Goal: Navigation & Orientation: Understand site structure

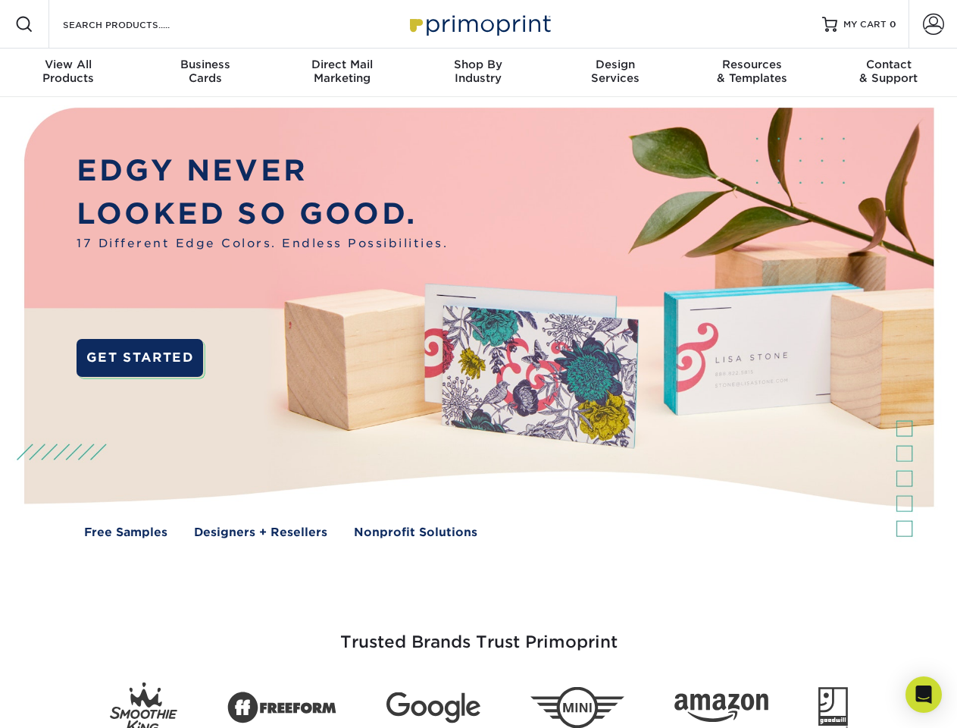
click at [478, 364] on img at bounding box center [478, 334] width 947 height 474
click at [24, 24] on span at bounding box center [24, 24] width 18 height 18
click at [933, 24] on span at bounding box center [933, 24] width 21 height 21
click at [68, 73] on div "View All Products" at bounding box center [68, 71] width 136 height 27
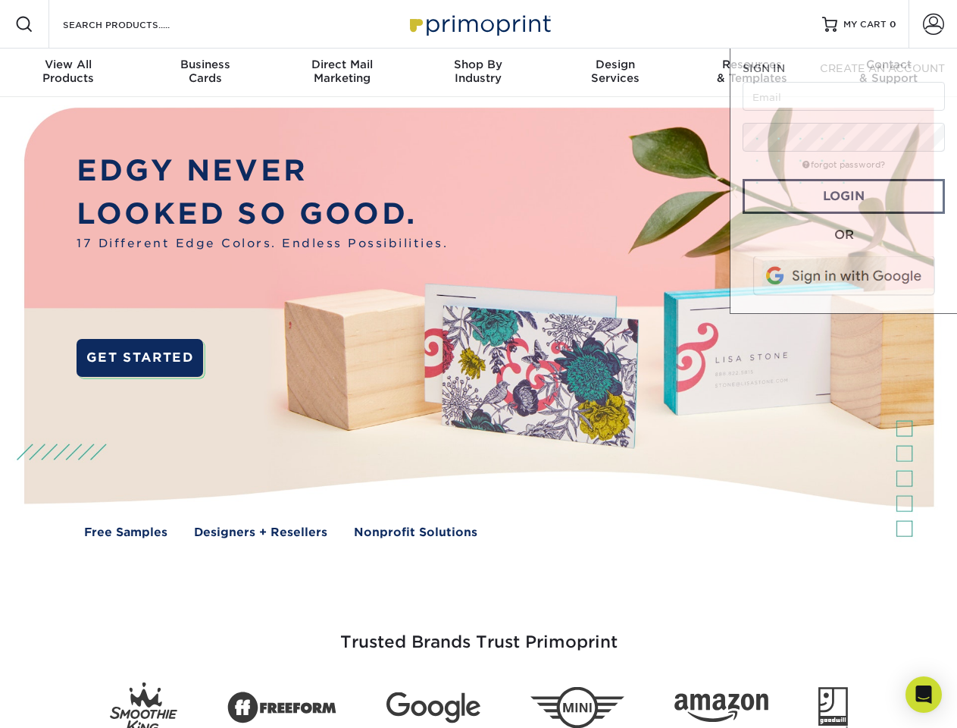
click at [205, 73] on div "Business Cards" at bounding box center [204, 71] width 136 height 27
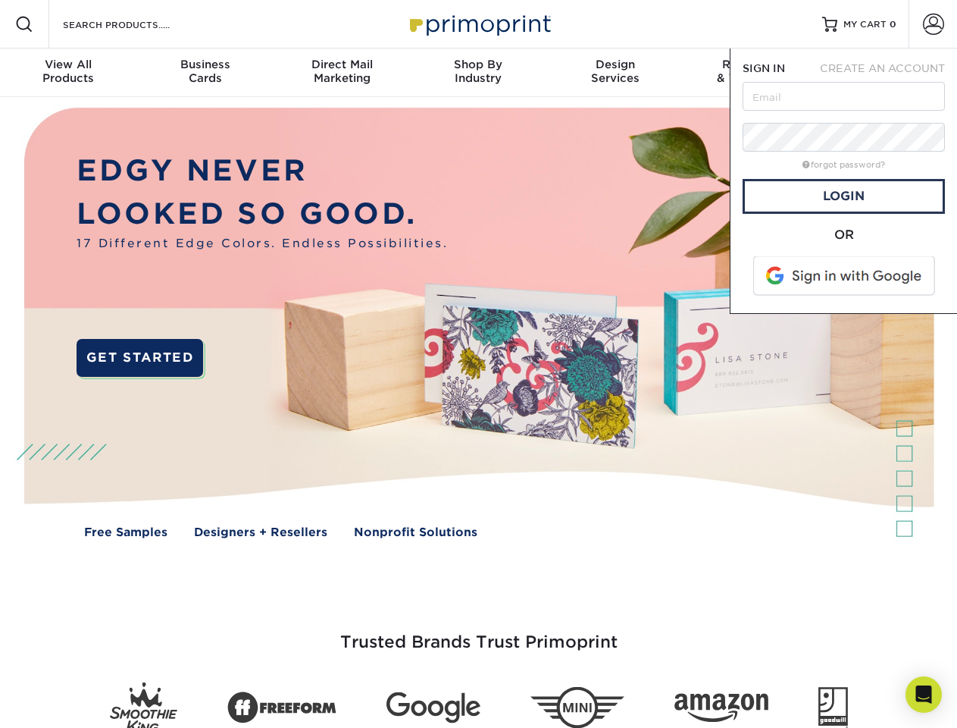
click at [342, 73] on div "Direct Mail Marketing" at bounding box center [342, 71] width 136 height 27
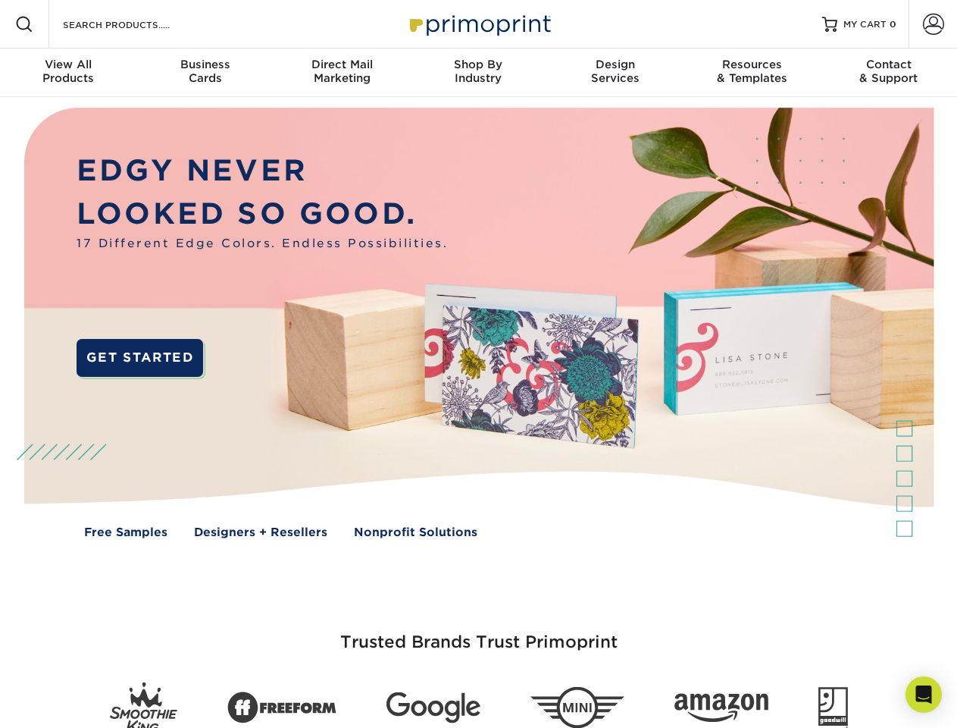
click at [478, 73] on div "Shop By Industry" at bounding box center [478, 71] width 136 height 27
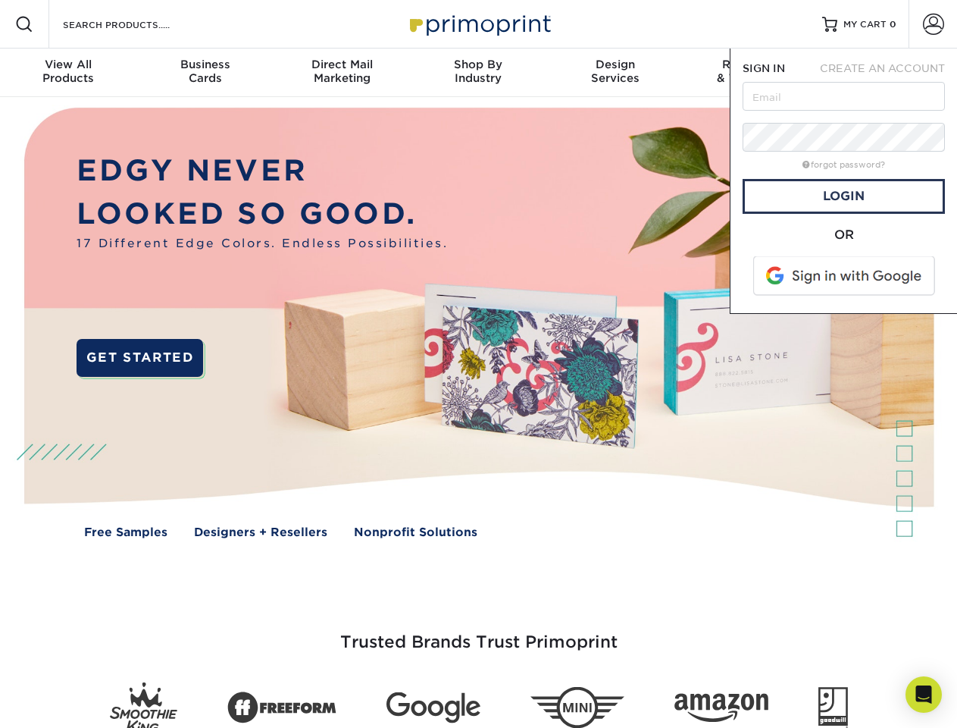
click at [615, 73] on div "Design Services" at bounding box center [615, 71] width 136 height 27
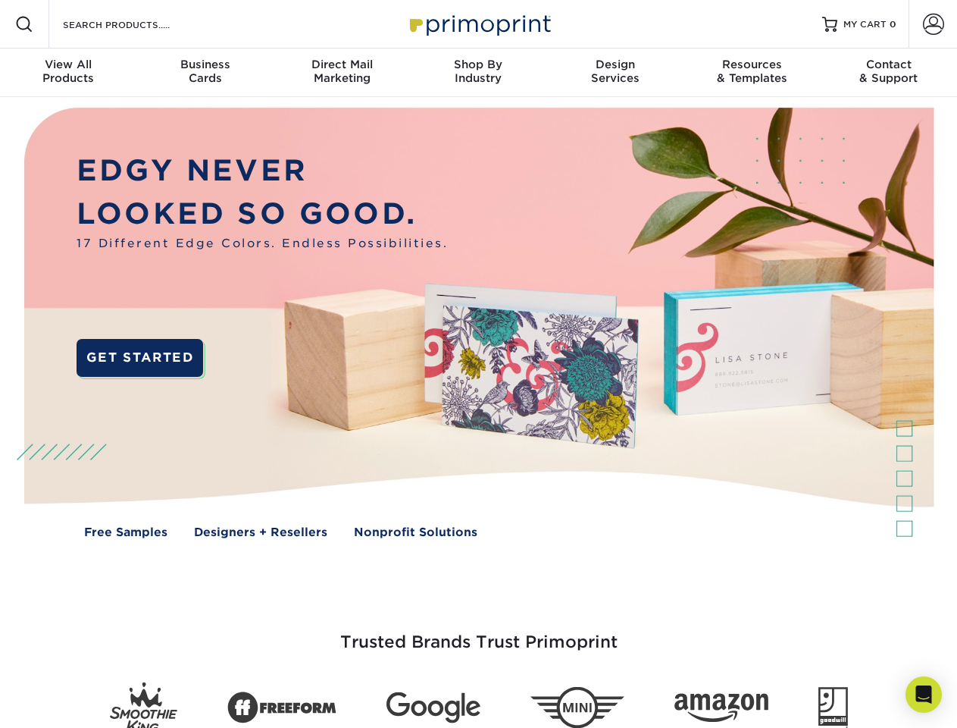
click at [752, 73] on span "SIGN IN" at bounding box center [764, 68] width 42 height 12
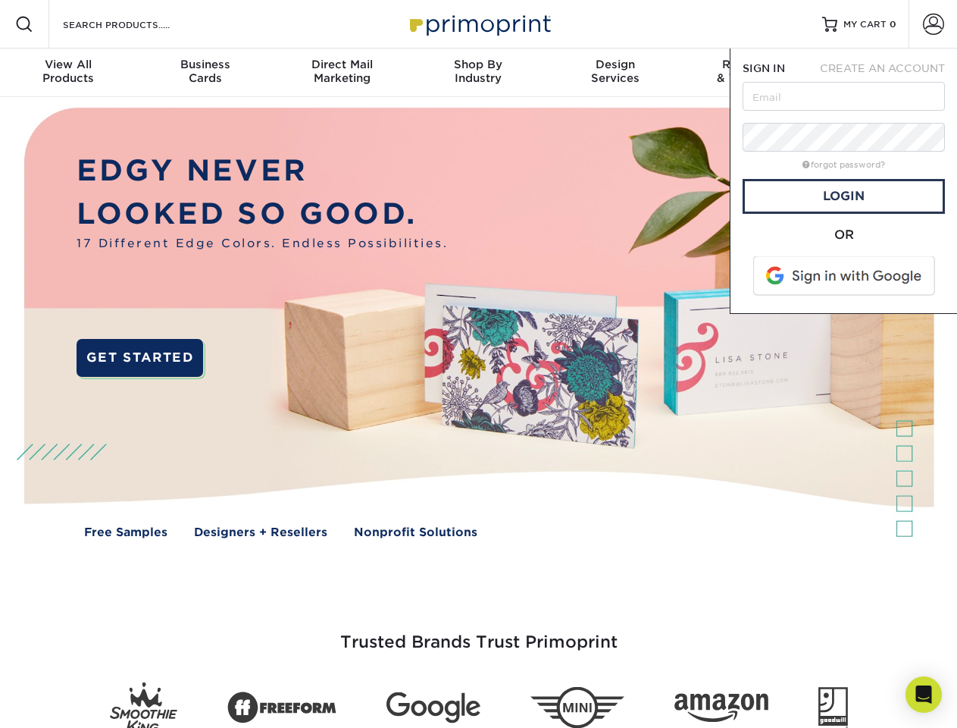
click at [889, 73] on div "Contact & Support" at bounding box center [889, 71] width 136 height 27
